Goal: Understand process/instructions: Learn how to perform a task or action

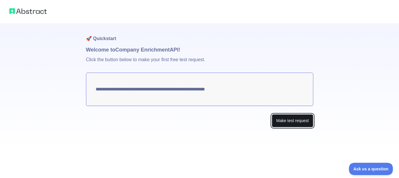
click at [283, 121] on button "Make test request" at bounding box center [292, 120] width 41 height 13
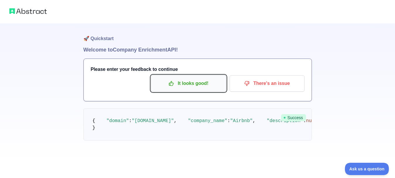
click at [204, 87] on p "It looks good!" at bounding box center [188, 83] width 66 height 10
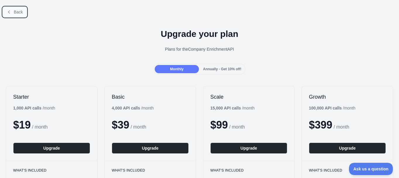
click at [17, 11] on span "Back" at bounding box center [18, 12] width 9 height 5
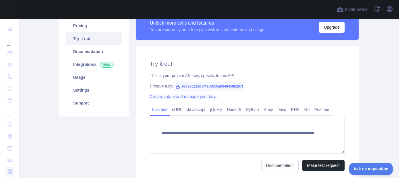
scroll to position [88, 0]
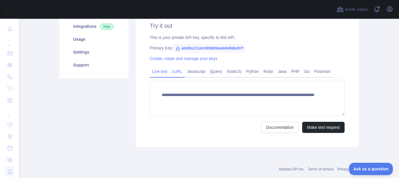
click at [179, 70] on link "cURL" at bounding box center [177, 71] width 15 height 9
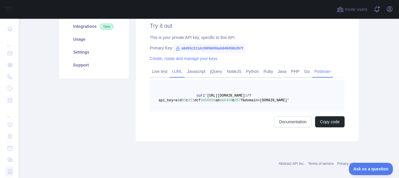
click at [322, 73] on link "Postman" at bounding box center [322, 71] width 21 height 9
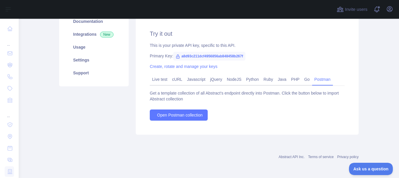
scroll to position [80, 0]
click at [176, 82] on link "cURL" at bounding box center [177, 79] width 15 height 9
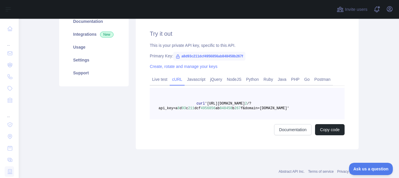
scroll to position [0, 0]
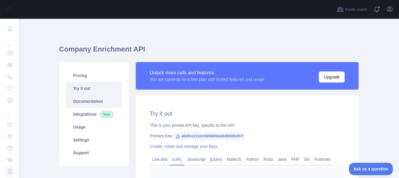
click at [88, 102] on link "Documentation" at bounding box center [94, 101] width 56 height 13
